Goal: Navigation & Orientation: Find specific page/section

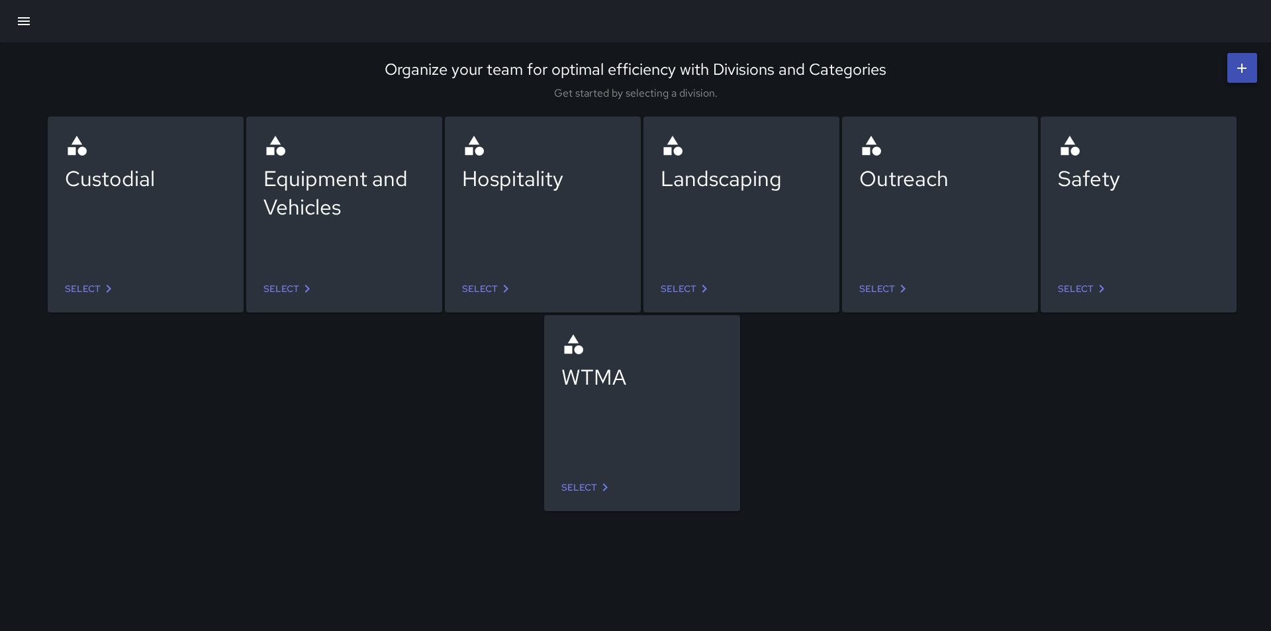
click at [21, 21] on icon "button" at bounding box center [24, 21] width 12 height 8
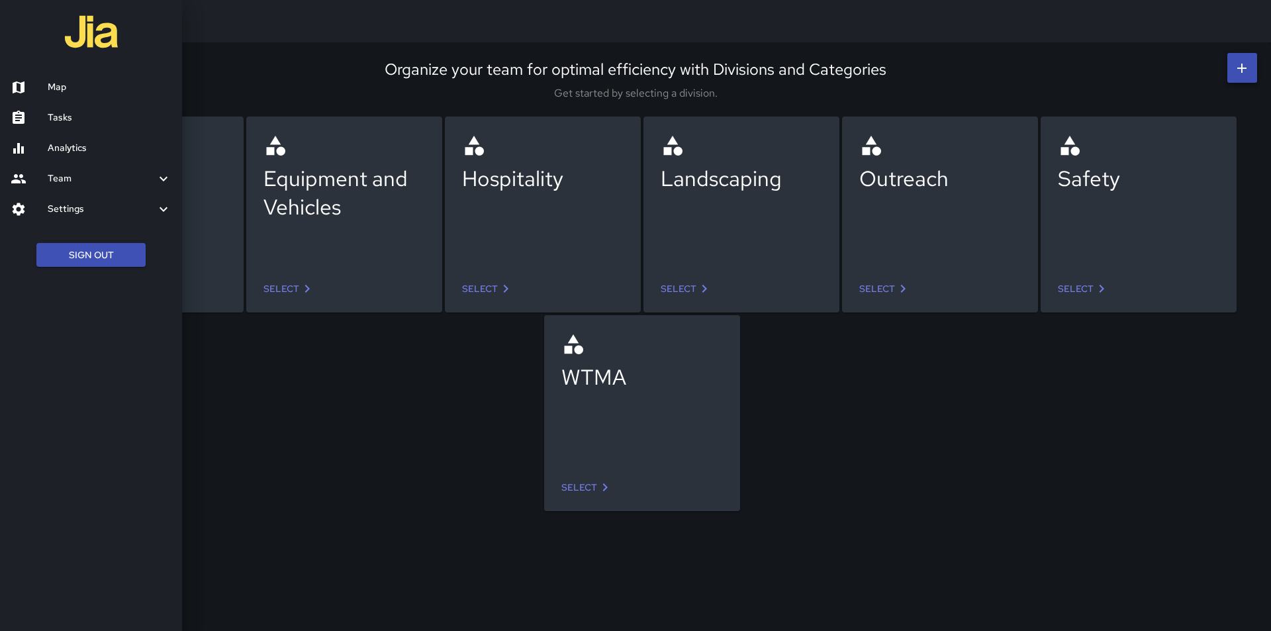
click at [26, 208] on div at bounding box center [29, 209] width 37 height 16
click at [65, 283] on link "Users" at bounding box center [91, 275] width 182 height 30
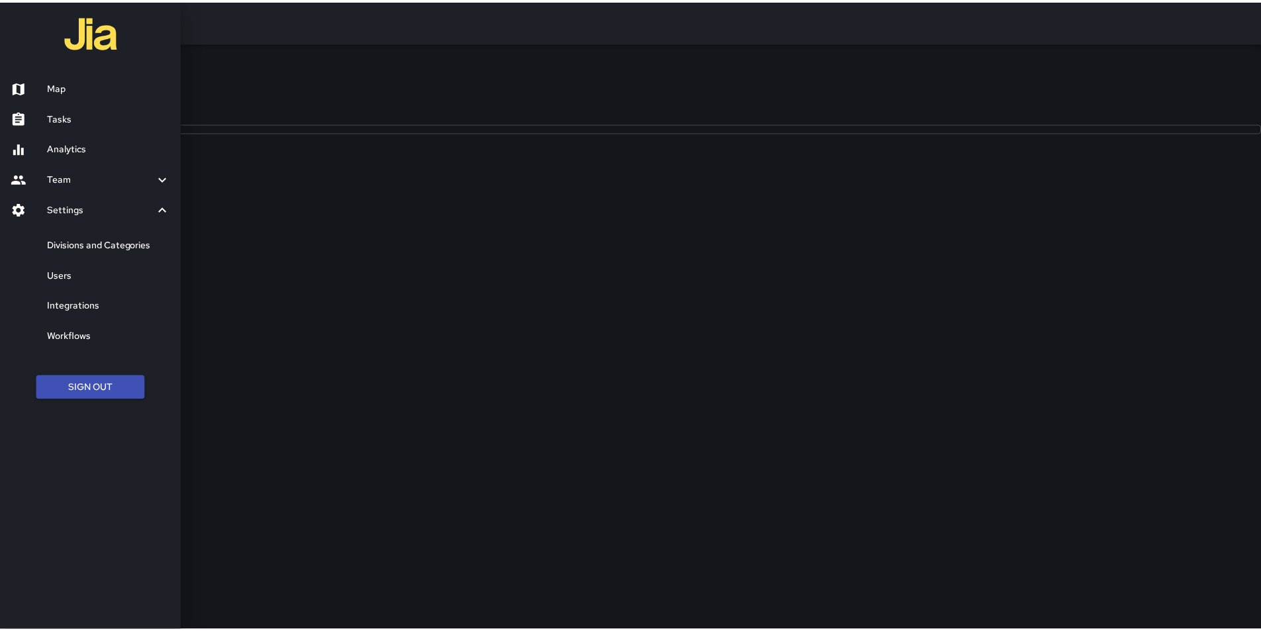
scroll to position [586, 751]
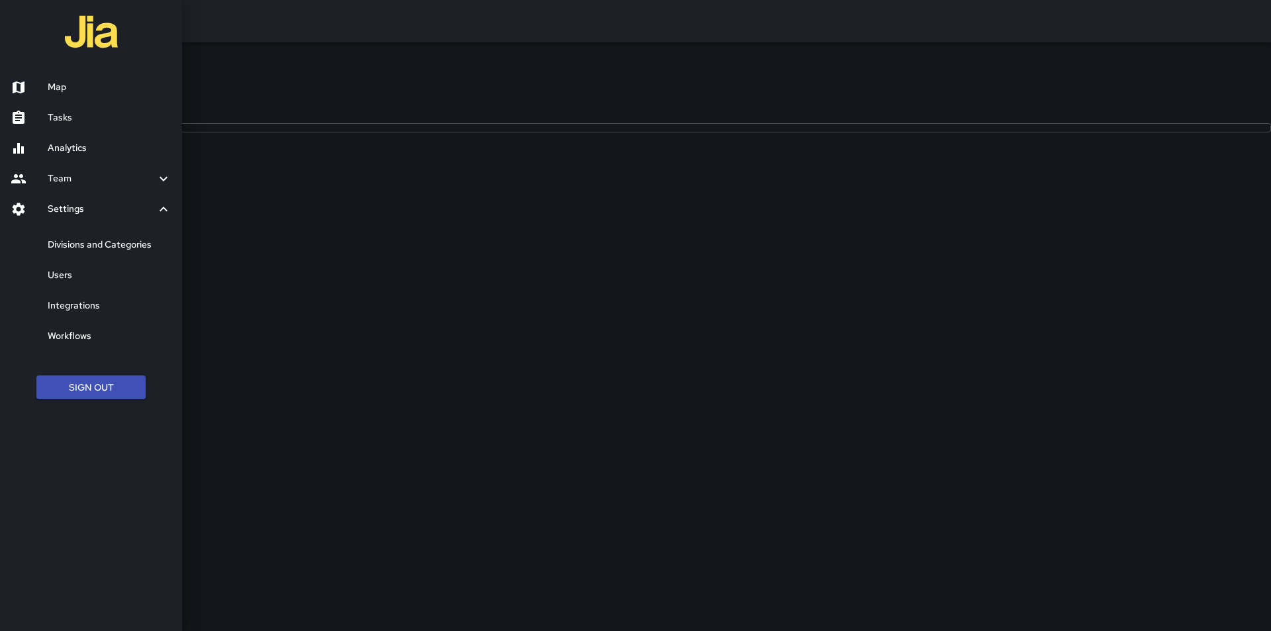
click at [1011, 332] on div at bounding box center [635, 315] width 1271 height 631
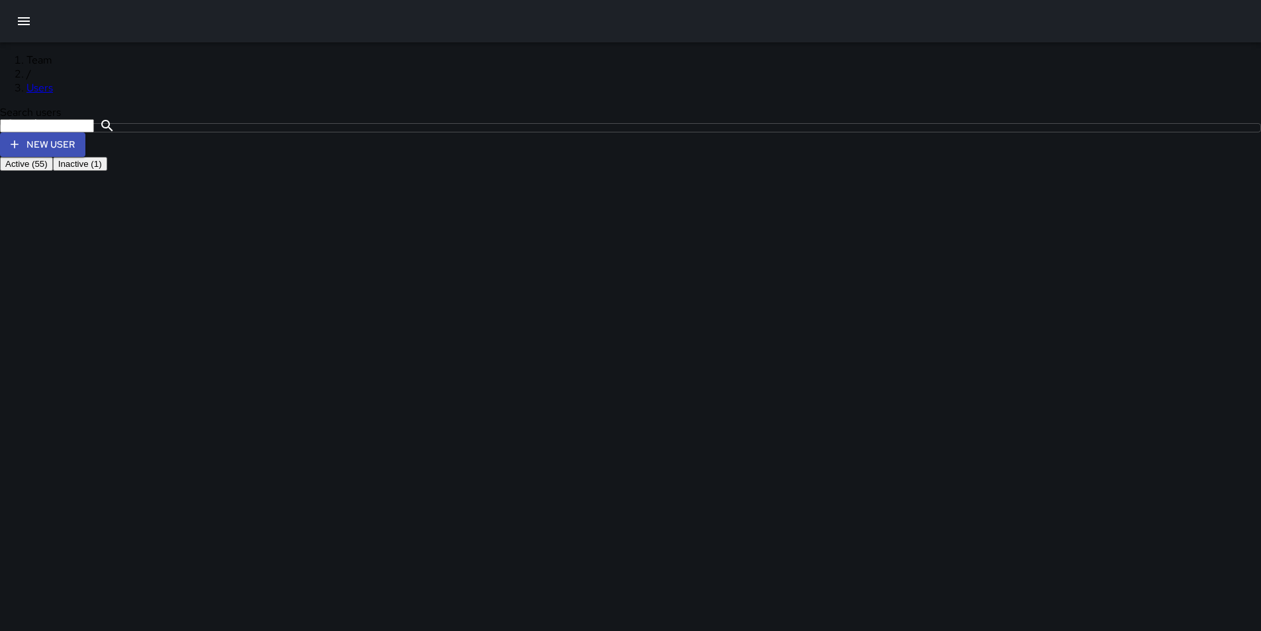
scroll to position [463, 0]
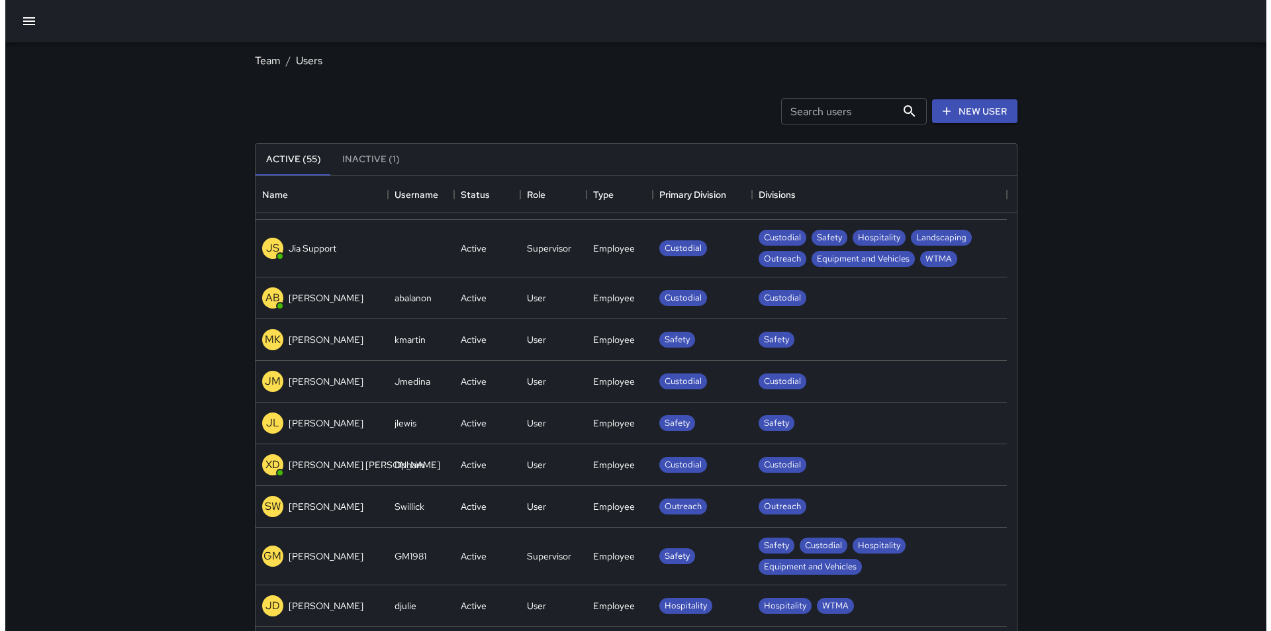
scroll to position [1957, 0]
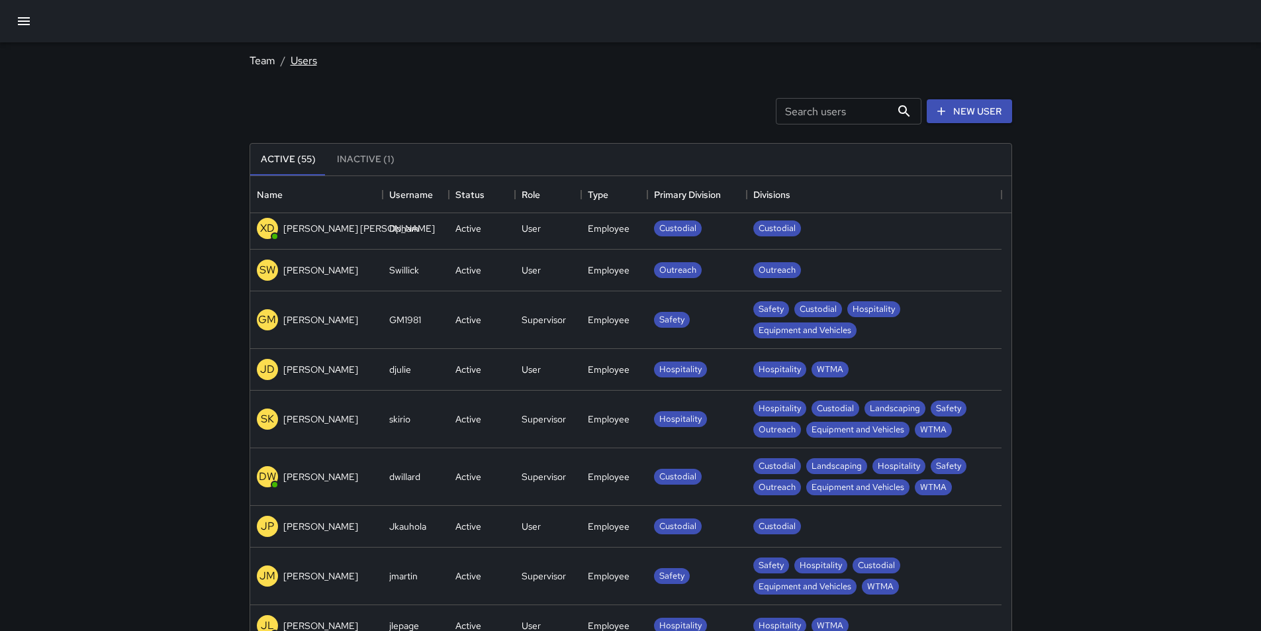
click at [303, 63] on link "Users" at bounding box center [304, 61] width 26 height 14
click at [258, 67] on link "Team" at bounding box center [263, 61] width 26 height 14
click at [19, 21] on icon "button" at bounding box center [24, 21] width 12 height 8
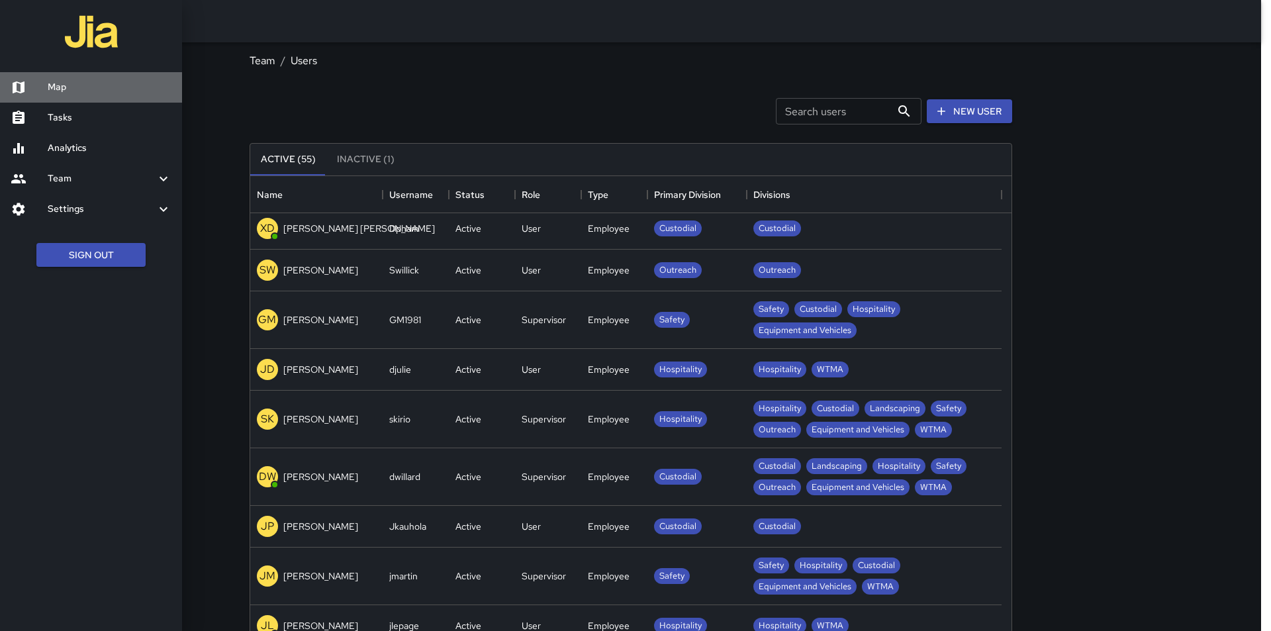
click at [36, 85] on div at bounding box center [29, 87] width 37 height 16
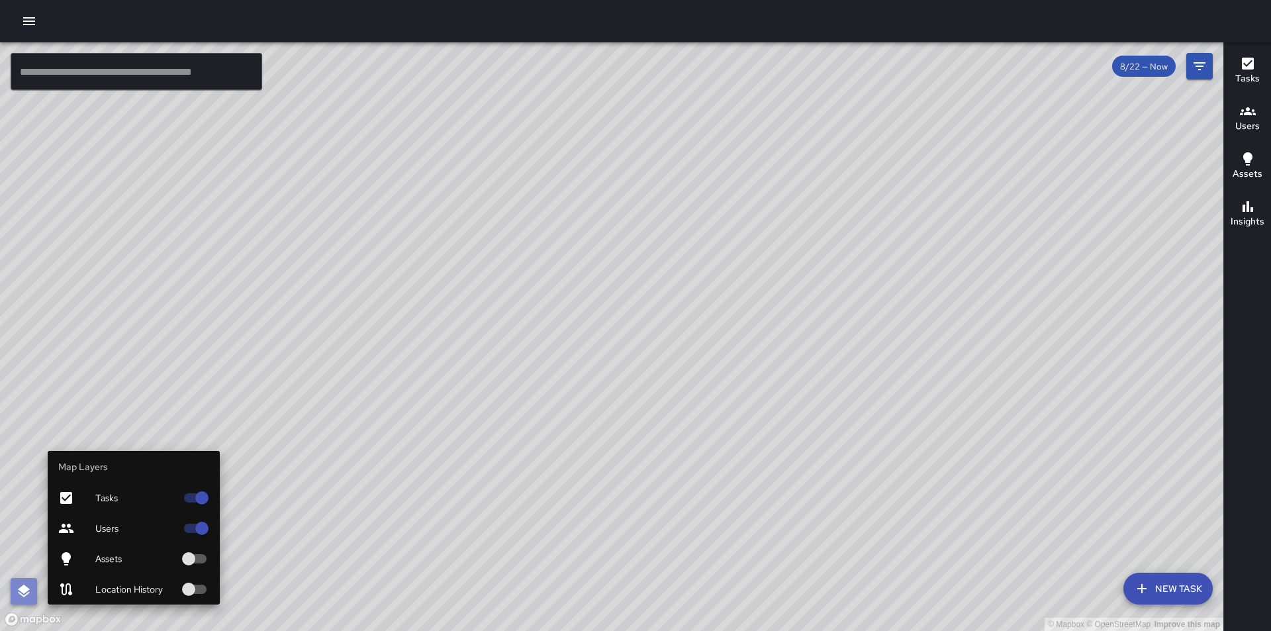
click at [24, 589] on icon "button" at bounding box center [24, 590] width 12 height 13
click at [28, 586] on icon "button" at bounding box center [24, 591] width 16 height 16
click at [19, 592] on icon "button" at bounding box center [24, 591] width 16 height 16
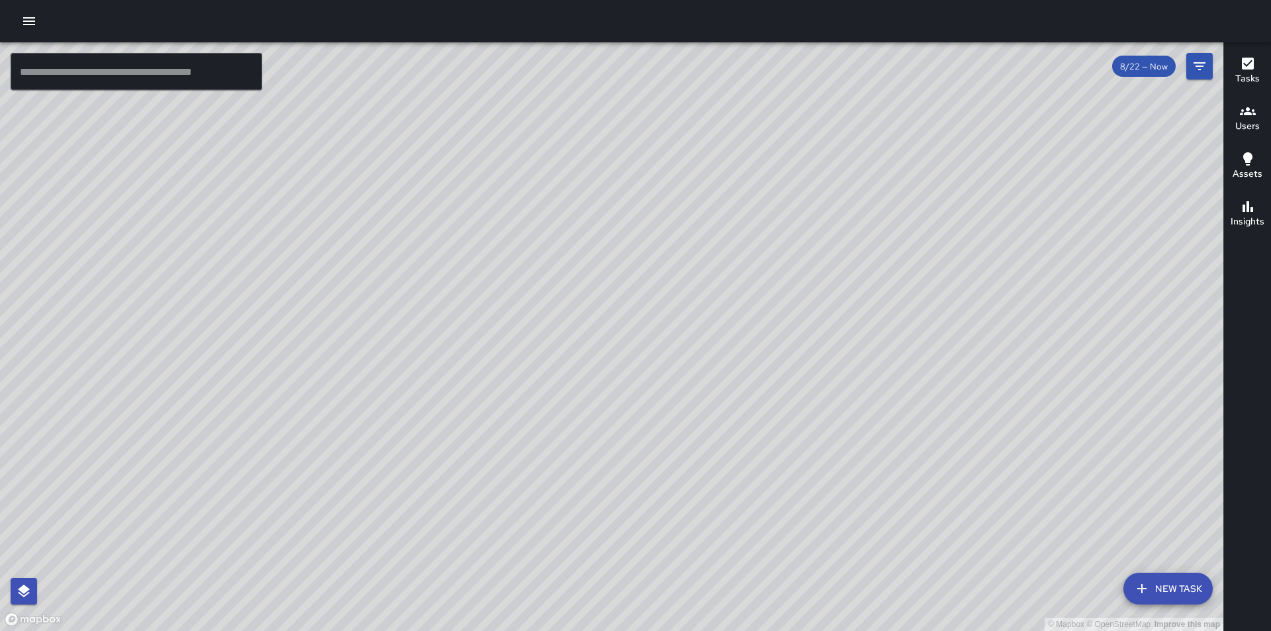
click at [399, 539] on div "© Mapbox © OpenStreetMap Improve this map" at bounding box center [611, 336] width 1223 height 588
